Goal: Task Accomplishment & Management: Manage account settings

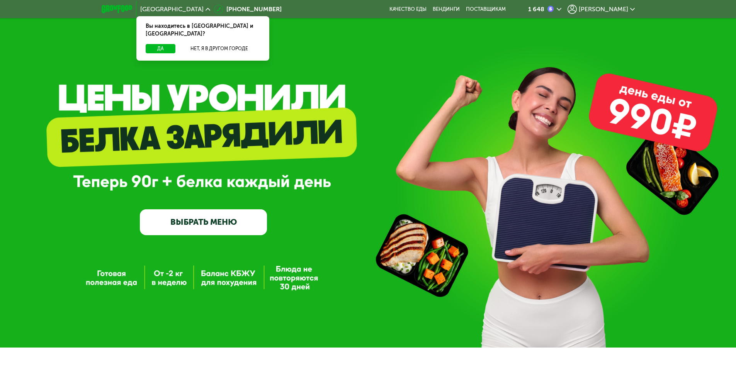
click at [617, 11] on span "[PERSON_NAME]" at bounding box center [603, 9] width 49 height 6
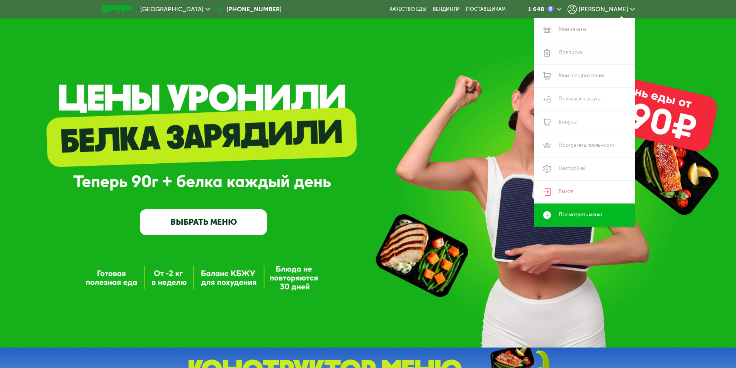
click at [577, 55] on link "Подписка" at bounding box center [585, 52] width 101 height 23
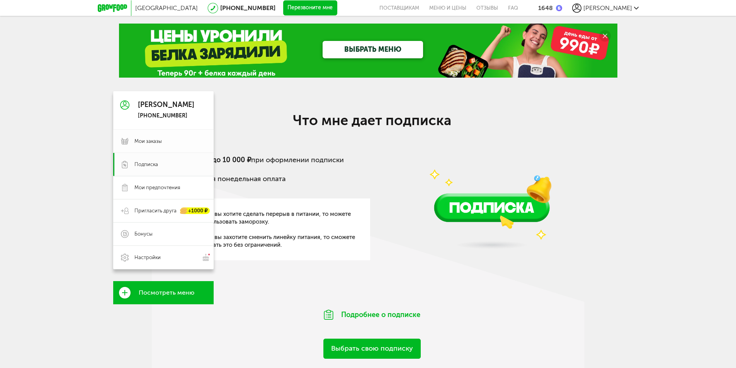
click at [128, 146] on link "Мои заказы" at bounding box center [163, 141] width 101 height 23
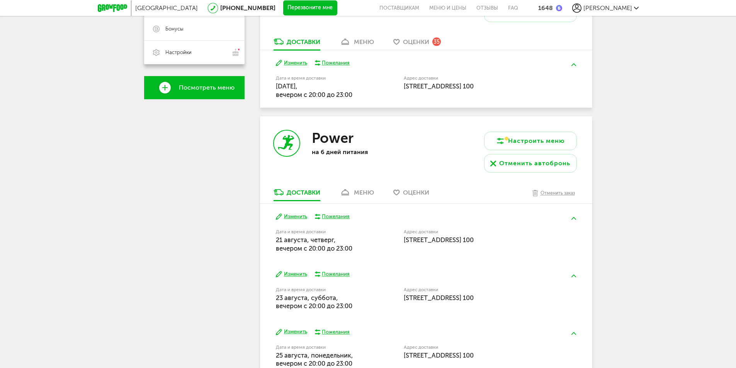
scroll to position [99, 0]
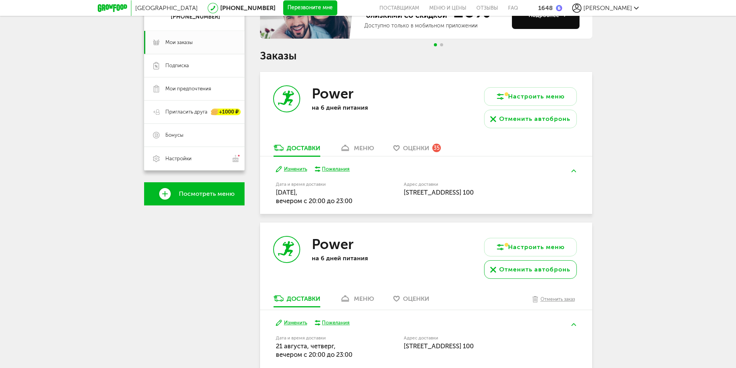
click at [535, 267] on div "Отменить автобронь" at bounding box center [534, 269] width 71 height 9
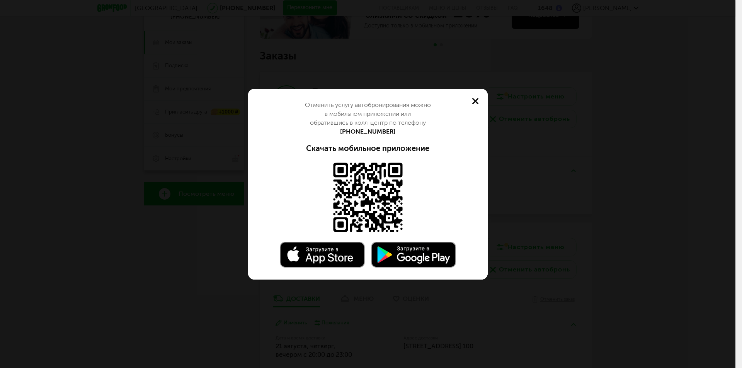
click at [474, 104] on icon at bounding box center [475, 101] width 6 height 6
